Goal: Task Accomplishment & Management: Complete application form

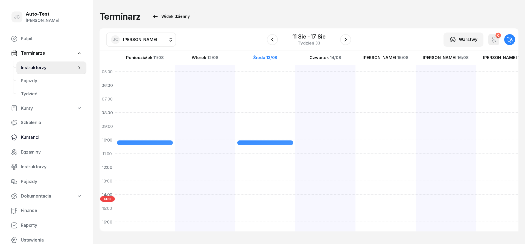
click at [37, 135] on span "Kursanci" at bounding box center [51, 137] width 61 height 7
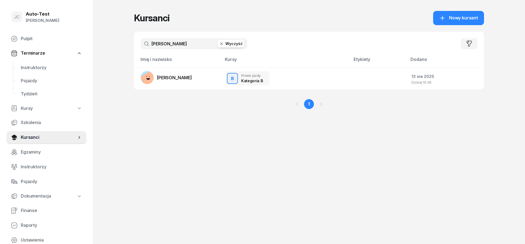
drag, startPoint x: 171, startPoint y: 45, endPoint x: 139, endPoint y: 44, distance: 32.8
click at [141, 44] on input "[PERSON_NAME]" at bounding box center [194, 43] width 107 height 11
type input "bednarowska"
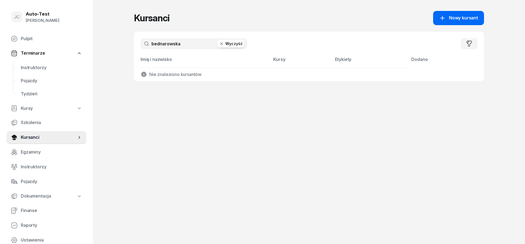
click at [441, 22] on link "Nowy kursant" at bounding box center [458, 18] width 51 height 14
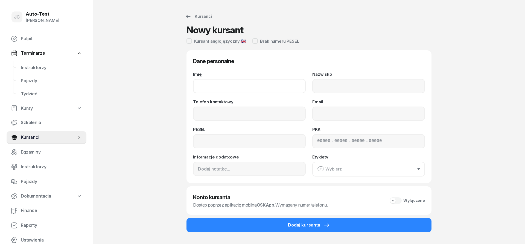
click at [272, 85] on input "Imię" at bounding box center [249, 86] width 113 height 14
type input "Oliwia"
type input "Bednarowska"
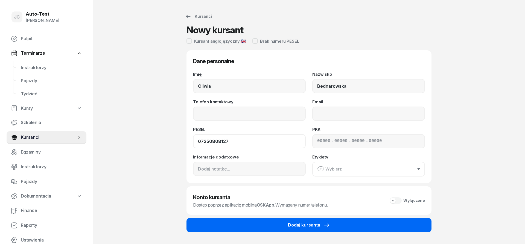
type input "07250808127"
click at [317, 226] on div "Dodaj kursanta" at bounding box center [309, 225] width 42 height 7
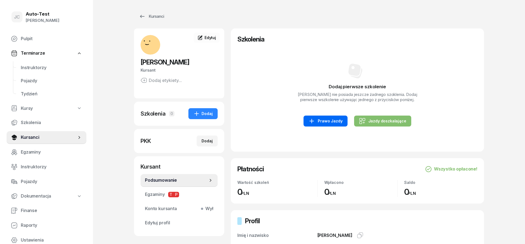
click at [313, 124] on icon at bounding box center [311, 121] width 7 height 7
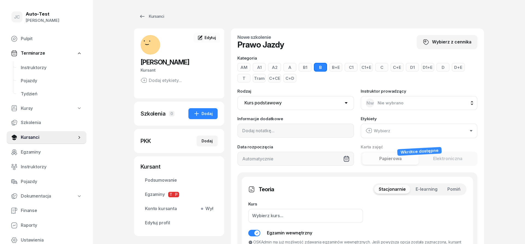
click at [451, 190] on span "Pomiń" at bounding box center [453, 189] width 13 height 7
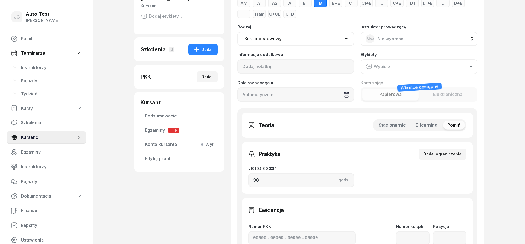
scroll to position [84, 0]
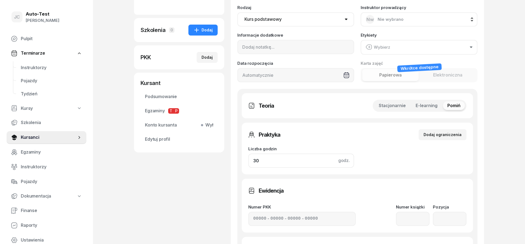
drag, startPoint x: 290, startPoint y: 158, endPoint x: 229, endPoint y: 161, distance: 60.8
click at [248, 161] on input "30" at bounding box center [301, 161] width 106 height 14
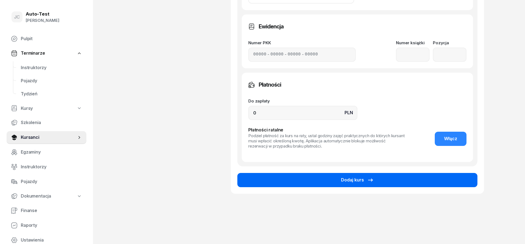
type input "32"
click at [303, 179] on button "Dodaj kurs" at bounding box center [357, 180] width 240 height 14
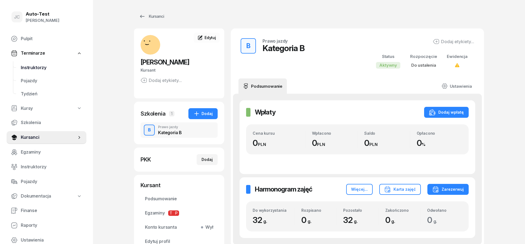
click at [51, 70] on span "Instruktorzy" at bounding box center [51, 67] width 61 height 7
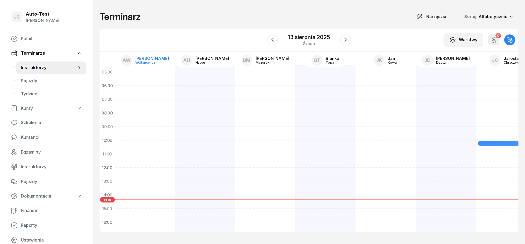
click at [146, 59] on div "[PERSON_NAME]" at bounding box center [152, 58] width 34 height 4
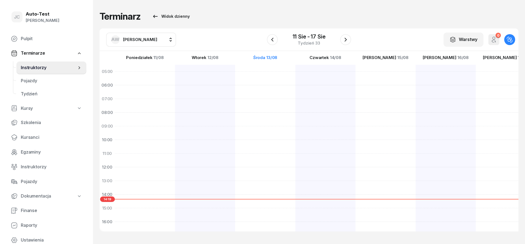
click at [146, 40] on span "[PERSON_NAME]" at bounding box center [140, 39] width 34 height 5
type input "chr"
click at [151, 72] on div "[PERSON_NAME]" at bounding box center [146, 75] width 65 height 9
click at [235, 185] on div at bounding box center [265, 201] width 60 height 273
select select "13"
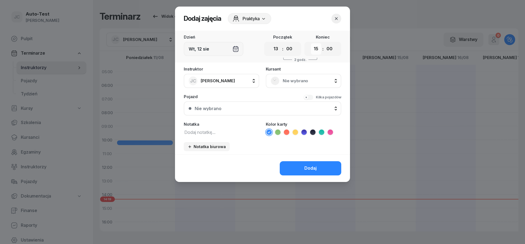
click at [311, 43] on select "00 01 02 03 04 05 06 07 08 09 10 11 12 13 14 15 16 17 18 19 20 21 22 23" at bounding box center [316, 48] width 10 height 11
select select "13"
click option "13" at bounding box center [0, 0] width 0 height 0
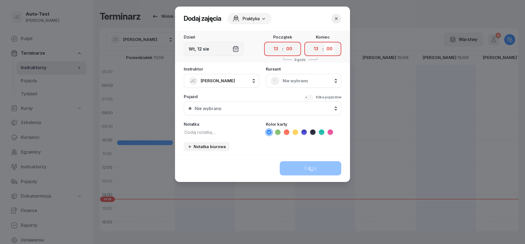
click at [324, 43] on select "00 05 10 15 20 25 30 35 40 45 50 55" at bounding box center [329, 48] width 10 height 11
select select "25"
click option "25" at bounding box center [0, 0] width 0 height 0
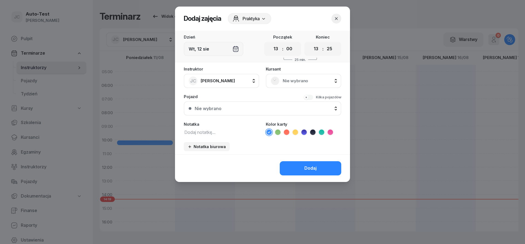
click at [282, 77] on div "Nie wybrano" at bounding box center [304, 81] width 66 height 9
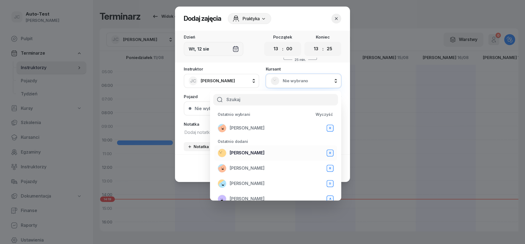
click at [258, 150] on span "[PERSON_NAME]" at bounding box center [247, 153] width 35 height 7
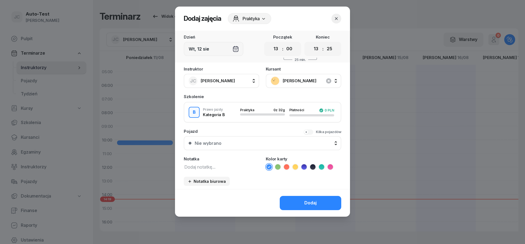
click at [226, 145] on div "Nie wybrano" at bounding box center [266, 143] width 142 height 4
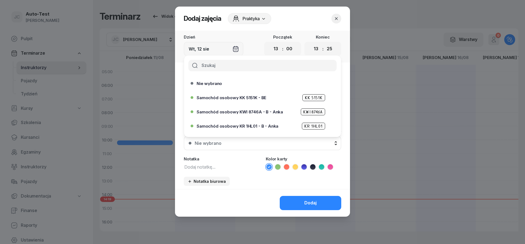
scroll to position [167, 0]
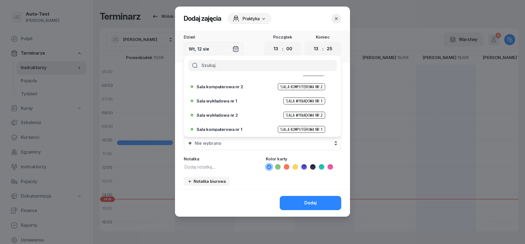
click at [235, 129] on span "Sala komputerowa nr 1" at bounding box center [220, 129] width 46 height 4
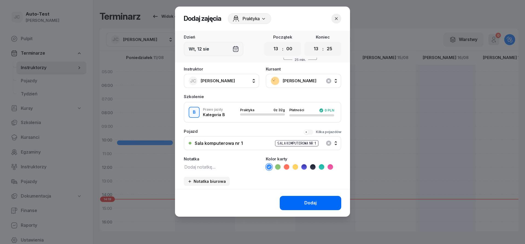
click at [298, 201] on button "Dodaj" at bounding box center [311, 203] width 62 height 14
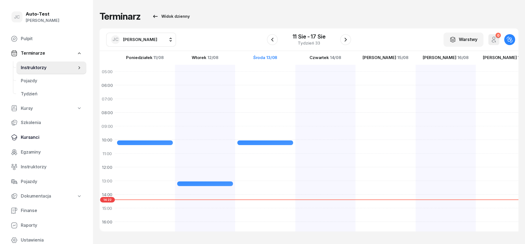
click at [55, 136] on span "Kursanci" at bounding box center [51, 137] width 61 height 7
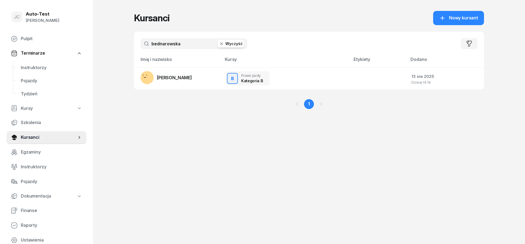
drag, startPoint x: 183, startPoint y: 45, endPoint x: 147, endPoint y: 45, distance: 36.1
click at [147, 45] on input "bednarowska" at bounding box center [194, 43] width 107 height 11
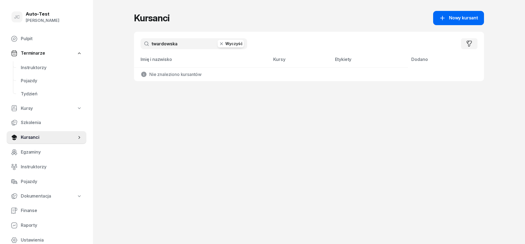
type input "twardowska"
click at [450, 23] on link "Nowy kursant" at bounding box center [458, 18] width 51 height 14
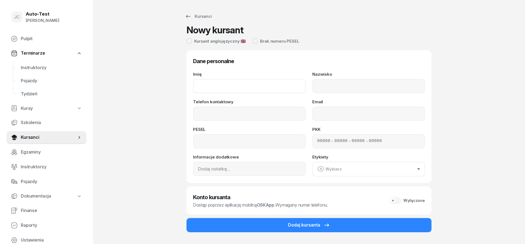
click at [214, 88] on input "Imię" at bounding box center [249, 86] width 113 height 14
type input "Daria"
type input "[PERSON_NAME]"
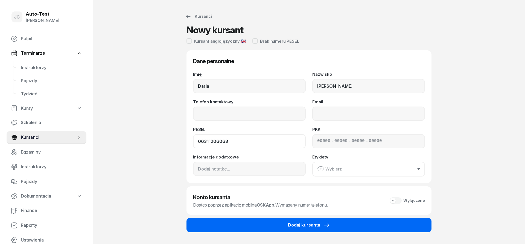
type input "06311206063"
click at [292, 231] on button "Dodaj kursanta" at bounding box center [308, 225] width 245 height 14
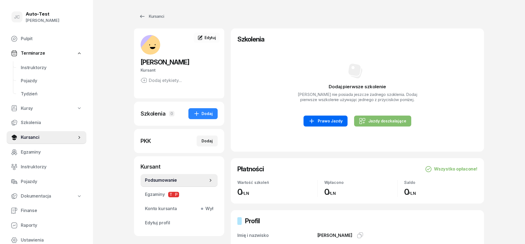
click at [325, 124] on div "Prawo Jazdy" at bounding box center [325, 121] width 34 height 7
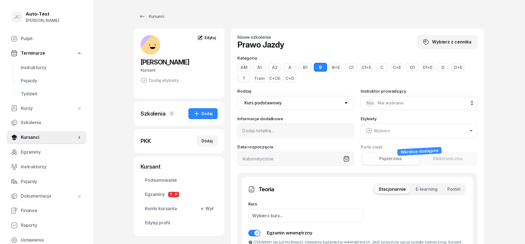
click at [446, 192] on button "Pomiń" at bounding box center [454, 189] width 22 height 9
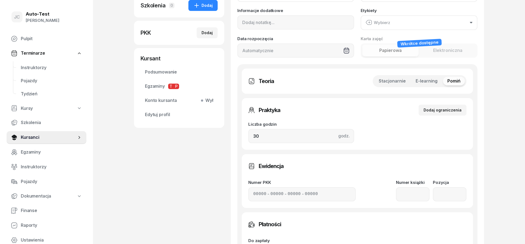
scroll to position [139, 0]
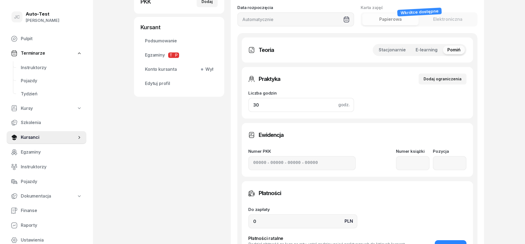
drag, startPoint x: 273, startPoint y: 107, endPoint x: 173, endPoint y: 109, distance: 99.6
click at [248, 109] on input "30" at bounding box center [301, 105] width 106 height 14
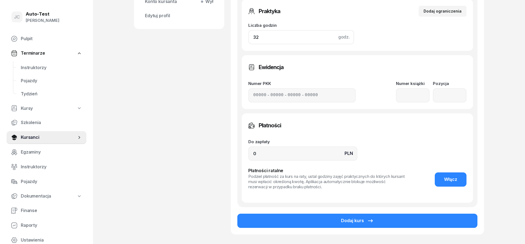
scroll to position [248, 0]
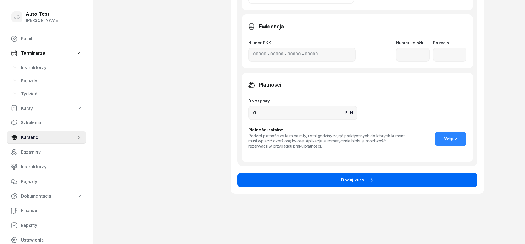
type input "32"
click at [290, 182] on button "Dodaj kurs" at bounding box center [357, 180] width 240 height 14
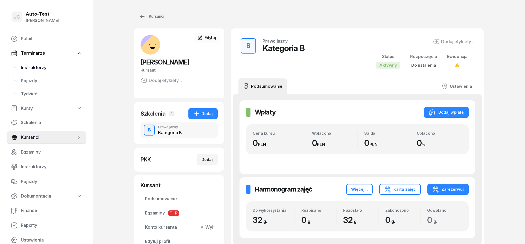
click at [52, 72] on link "Instruktorzy" at bounding box center [51, 67] width 70 height 13
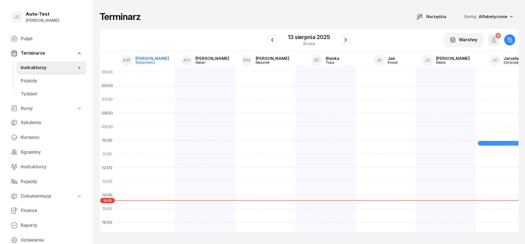
click at [145, 63] on div "Wojtanowicz" at bounding box center [148, 63] width 26 height 4
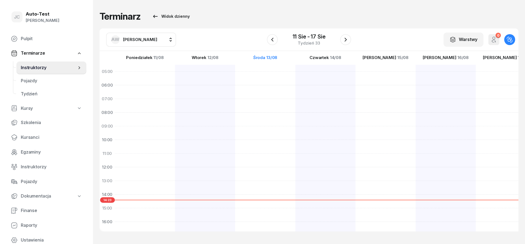
click at [144, 36] on span "[PERSON_NAME]" at bounding box center [140, 39] width 34 height 7
type input "chr"
click at [154, 79] on span "[PERSON_NAME]" at bounding box center [143, 75] width 34 height 7
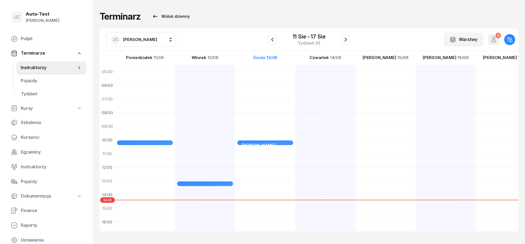
click at [295, 182] on div "[PERSON_NAME] Sala komputerowa nr 1 25min 10:00 - 10:25" at bounding box center [325, 201] width 60 height 273
select select "13"
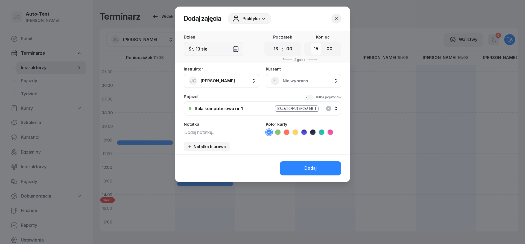
click at [311, 43] on select "00 01 02 03 04 05 06 07 08 09 10 11 12 13 14 15 16 17 18 19 20 21 22 23" at bounding box center [316, 48] width 10 height 11
select select "13"
click option "13" at bounding box center [0, 0] width 0 height 0
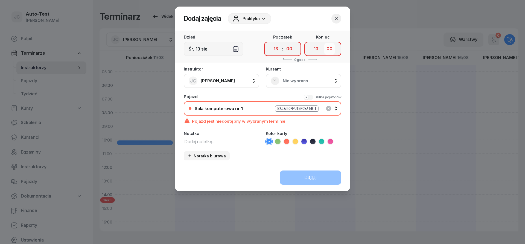
click at [324, 43] on select "00 05 10 15 20 25 30 35 40 45 50 55" at bounding box center [329, 48] width 10 height 11
select select "25"
click option "25" at bounding box center [0, 0] width 0 height 0
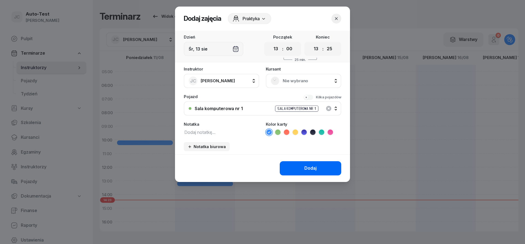
click at [300, 169] on button "Dodaj" at bounding box center [311, 168] width 62 height 14
